Goal: Information Seeking & Learning: Learn about a topic

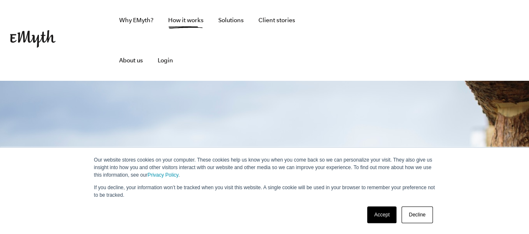
click at [379, 214] on link "Accept" at bounding box center [382, 214] width 30 height 17
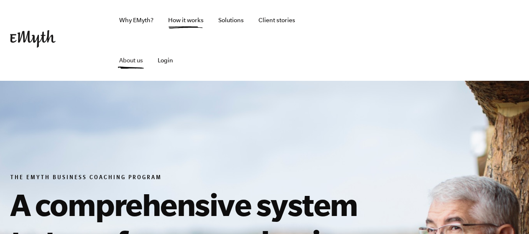
click at [150, 40] on link "About us" at bounding box center [130, 60] width 37 height 40
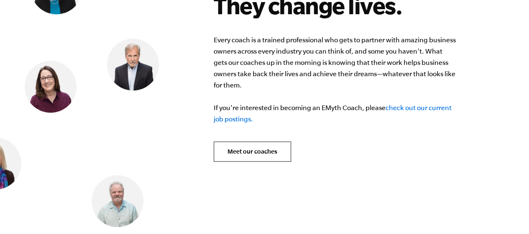
scroll to position [3432, 0]
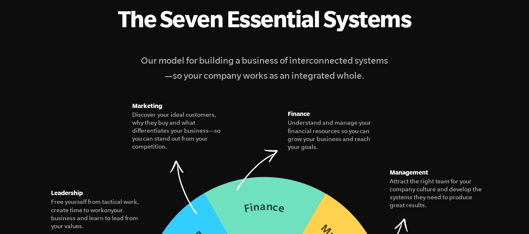
scroll to position [1146, 0]
